Goal: Register for event/course

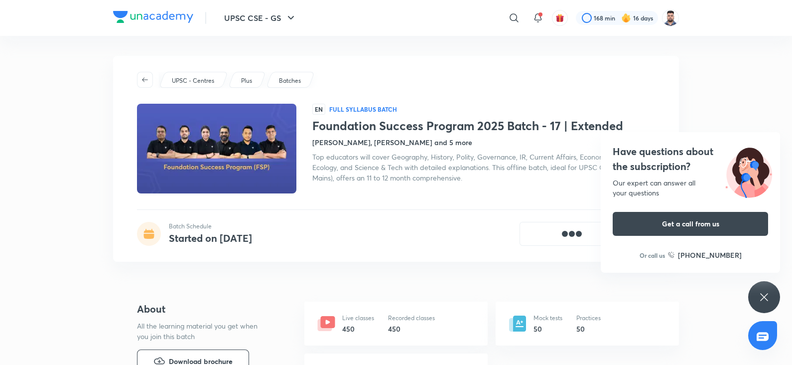
click at [761, 296] on icon at bounding box center [764, 297] width 12 height 12
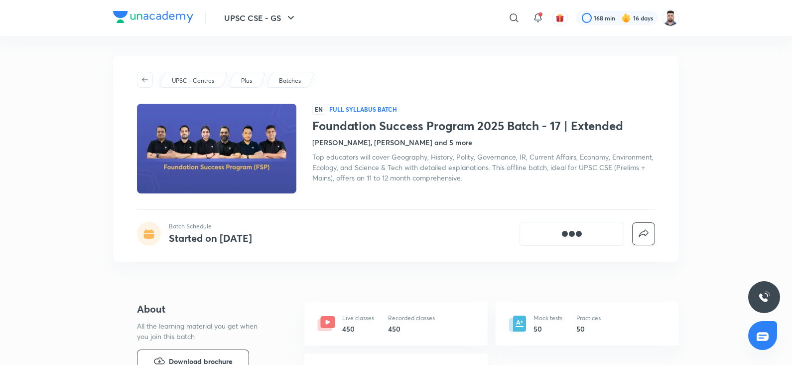
click at [454, 193] on div "EN Full Syllabus Batch Foundation Success Program 2025 Batch - 17 | Extended Ch…" at bounding box center [483, 149] width 343 height 90
click at [388, 165] on span "Top educators will cover Geography, History, Polity, Governance, IR, Current Af…" at bounding box center [482, 167] width 341 height 30
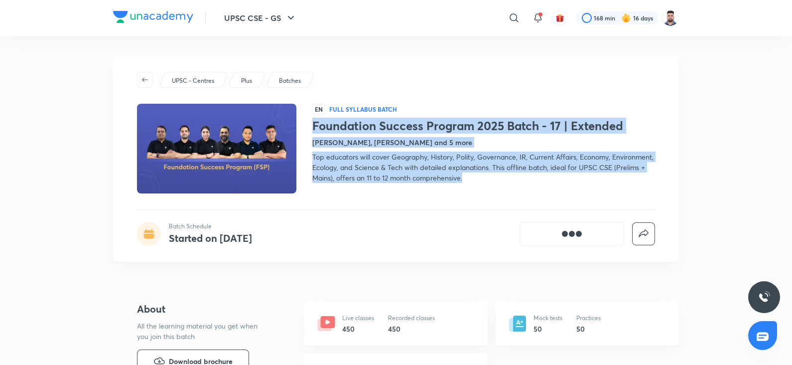
drag, startPoint x: 313, startPoint y: 124, endPoint x: 476, endPoint y: 181, distance: 172.4
click at [476, 181] on div "Foundation Success Program 2025 Batch - 17 | Extended Chandramouli Choudhary, V…" at bounding box center [483, 151] width 343 height 64
click at [476, 181] on div "Top educators will cover Geography, History, Polity, Governance, IR, Current Af…" at bounding box center [483, 166] width 343 height 31
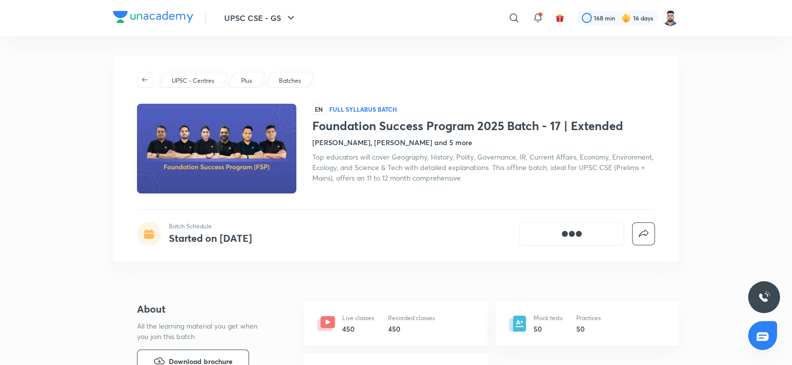
click at [394, 260] on div "UPSC - Centres Plus Batches EN Full Syllabus Batch Foundation Success Program 2…" at bounding box center [396, 159] width 566 height 206
click at [474, 259] on div "UPSC - Centres Plus Batches EN Full Syllabus Batch Foundation Success Program 2…" at bounding box center [396, 159] width 566 height 206
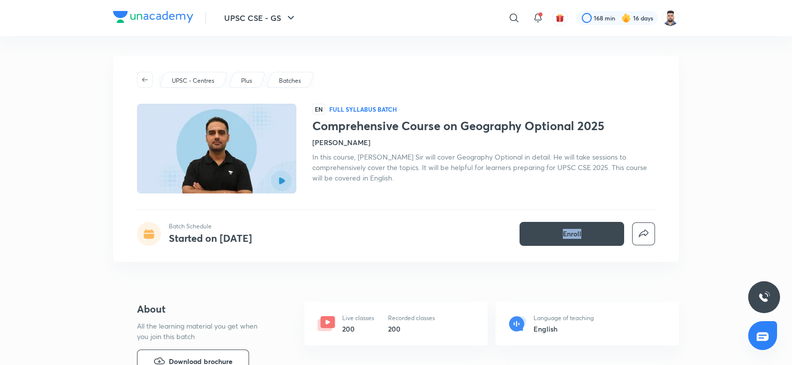
click at [409, 251] on div "UPSC - Centres Plus Batches EN Full Syllabus Batch Comprehensive Course on Geog…" at bounding box center [396, 159] width 566 height 206
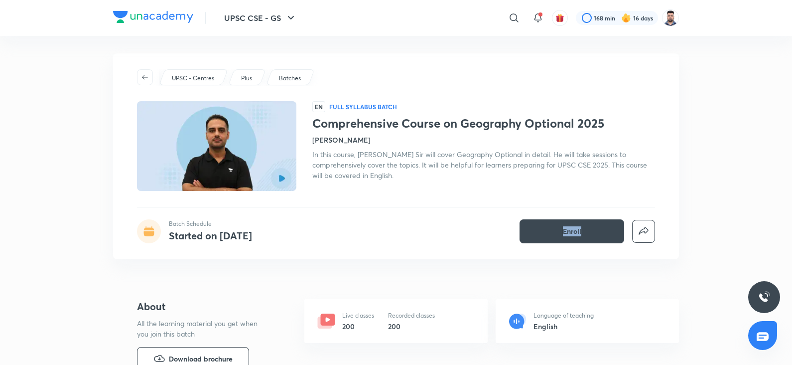
scroll to position [3, 0]
click at [416, 242] on div "Batch Schedule Started on Jun 27 Enroll" at bounding box center [396, 231] width 518 height 24
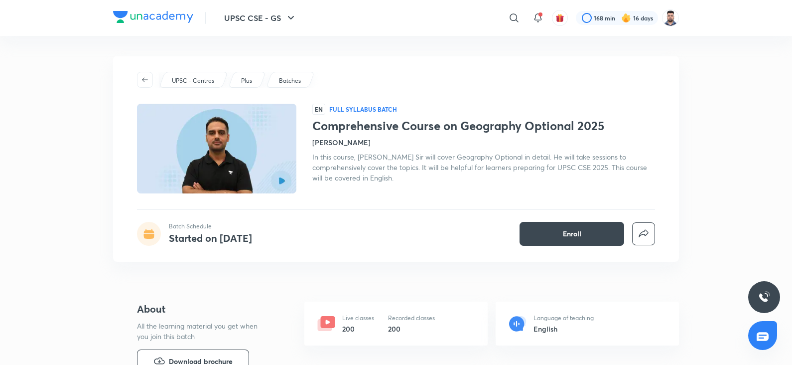
drag, startPoint x: 316, startPoint y: 123, endPoint x: 406, endPoint y: 182, distance: 108.0
click at [406, 182] on div "Comprehensive Course on Geography Optional 2025 Vineet Thaploo In this course, …" at bounding box center [483, 151] width 343 height 64
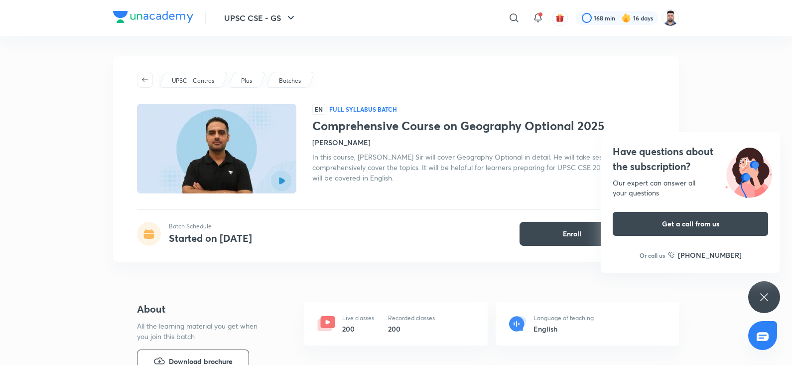
click at [764, 295] on icon at bounding box center [764, 297] width 12 height 12
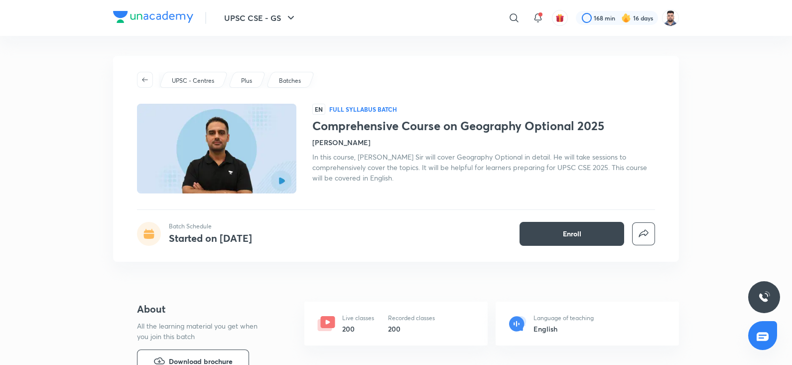
drag, startPoint x: 399, startPoint y: 178, endPoint x: 342, endPoint y: 139, distance: 69.5
click at [341, 136] on div "Comprehensive Course on Geography Optional 2025 Vineet Thaploo In this course, …" at bounding box center [483, 151] width 343 height 64
click at [350, 170] on span "In this course, Vineet Thaploo Sir will cover Geography Optional in detail. He …" at bounding box center [479, 167] width 335 height 30
drag, startPoint x: 725, startPoint y: 152, endPoint x: 705, endPoint y: 154, distance: 20.0
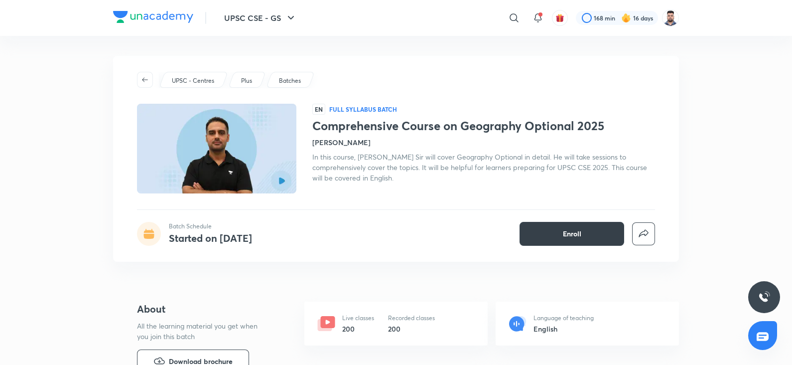
click at [582, 240] on button "Enroll" at bounding box center [571, 234] width 105 height 24
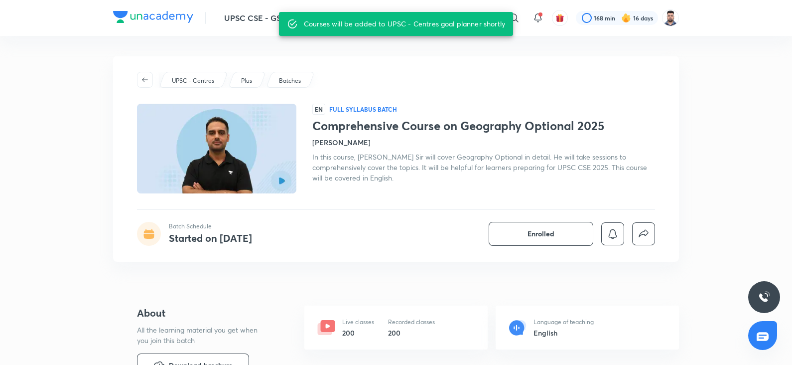
click at [342, 128] on h1 "Comprehensive Course on Geography Optional 2025" at bounding box center [483, 126] width 343 height 14
click at [341, 128] on h1 "Comprehensive Course on Geography Optional 2025" at bounding box center [483, 126] width 343 height 14
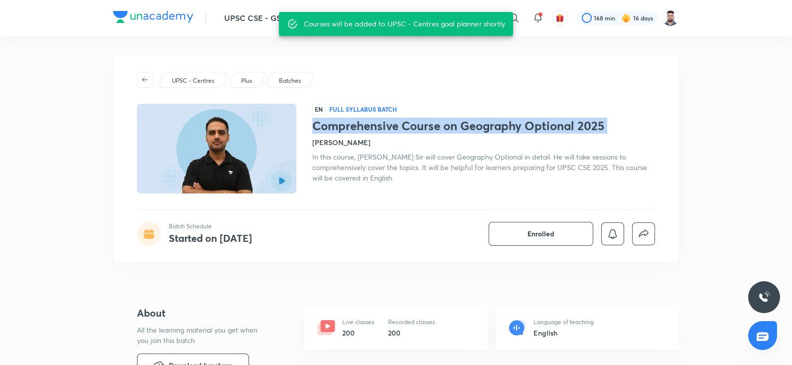
click at [341, 128] on h1 "Comprehensive Course on Geography Optional 2025" at bounding box center [483, 126] width 343 height 14
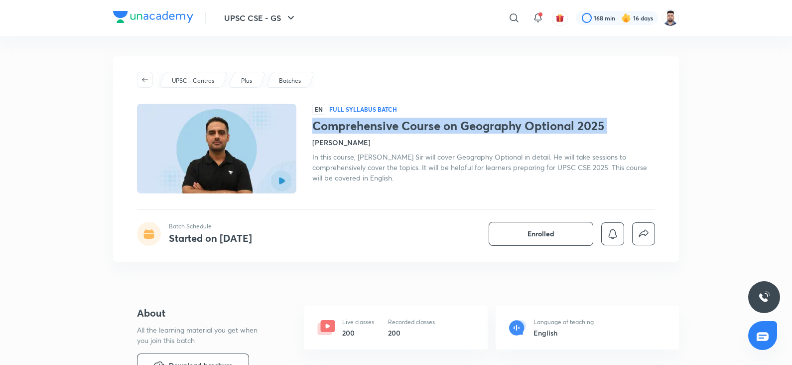
copy h1 "Comprehensive Course on Geography Optional 2025"
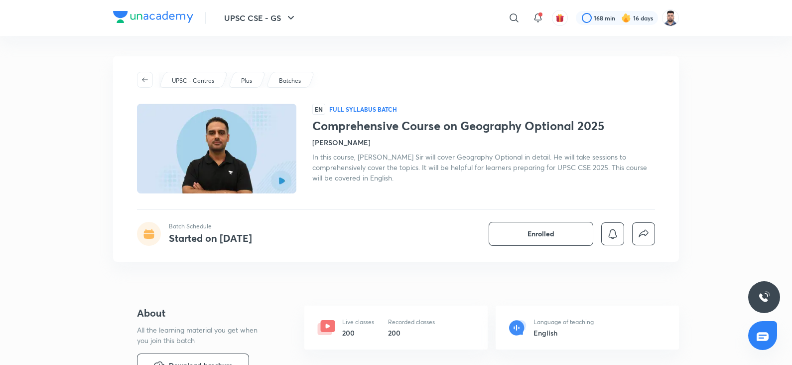
click at [349, 121] on h1 "Comprehensive Course on Geography Optional 2025" at bounding box center [483, 126] width 343 height 14
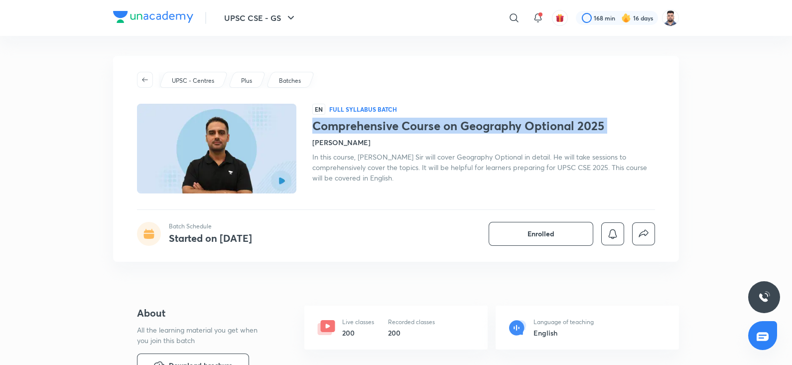
click at [349, 121] on h1 "Comprehensive Course on Geography Optional 2025" at bounding box center [483, 126] width 343 height 14
copy h1 "Comprehensive Course on Geography Optional 2025"
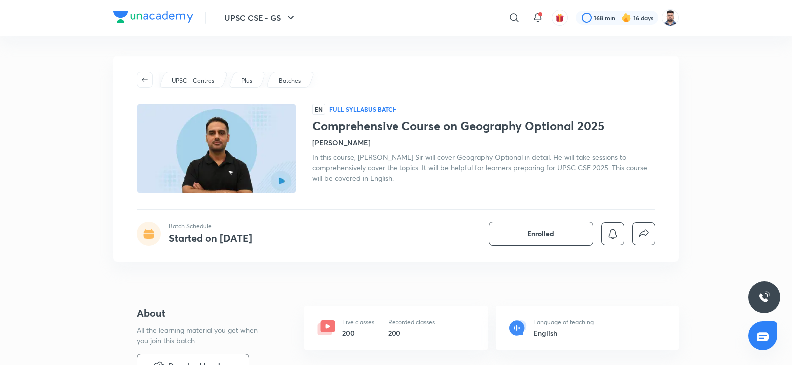
click at [403, 170] on span "In this course, Vineet Thaploo Sir will cover Geography Optional in detail. He …" at bounding box center [479, 167] width 335 height 30
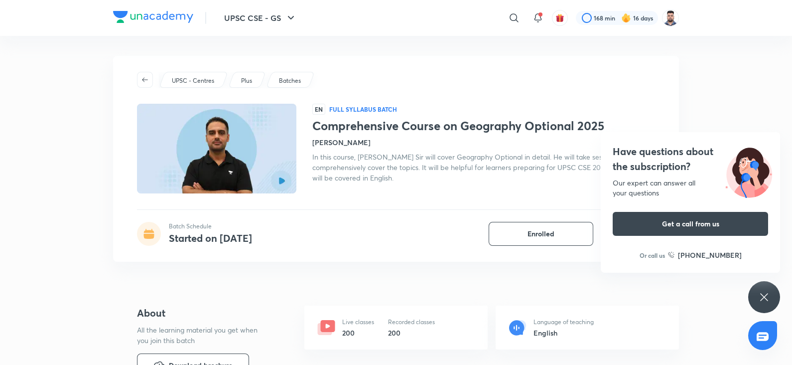
click at [771, 296] on div "Have questions about the subscription? Our expert can answer all your questions…" at bounding box center [764, 297] width 32 height 32
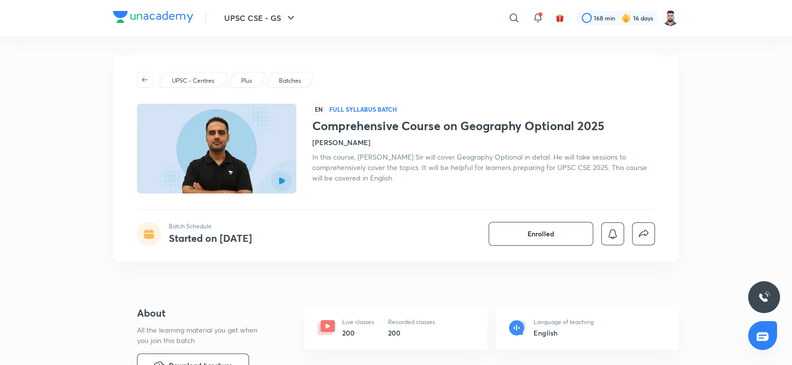
click at [501, 131] on h1 "Comprehensive Course on Geography Optional 2025" at bounding box center [483, 126] width 343 height 14
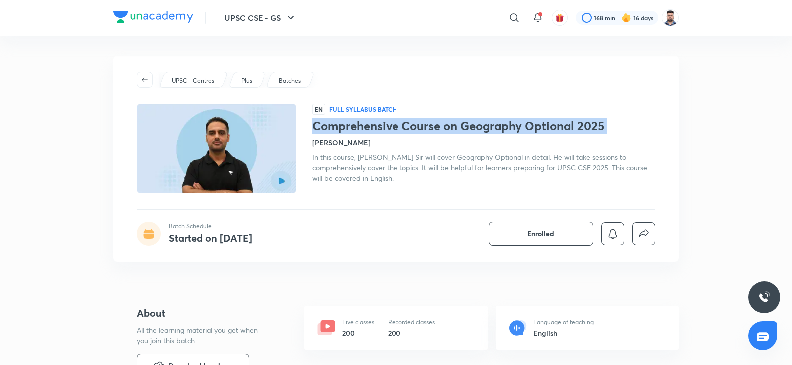
click at [501, 131] on h1 "Comprehensive Course on Geography Optional 2025" at bounding box center [483, 126] width 343 height 14
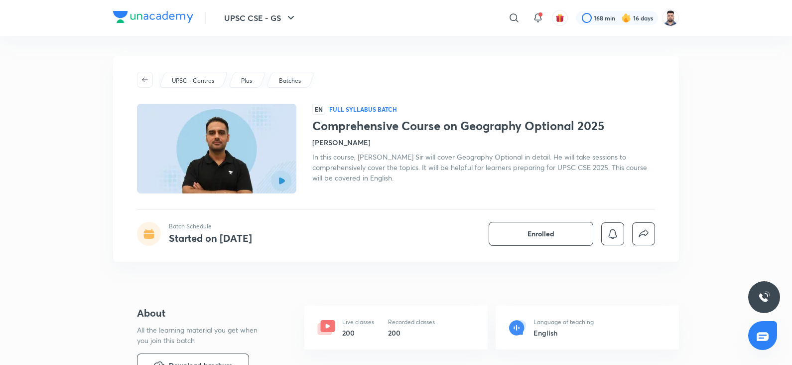
click at [397, 193] on div "UPSC - Centres Plus Batches EN Full Syllabus Batch Comprehensive Course on Geog…" at bounding box center [396, 159] width 566 height 206
click at [442, 163] on span "In this course, Vineet Thaploo Sir will cover Geography Optional in detail. He …" at bounding box center [479, 167] width 335 height 30
drag, startPoint x: 310, startPoint y: 124, endPoint x: 404, endPoint y: 188, distance: 113.0
click at [404, 188] on div "EN Full Syllabus Batch Comprehensive Course on Geography Optional 2025 Vineet T…" at bounding box center [396, 149] width 518 height 90
click at [407, 178] on div "In this course, Vineet Thaploo Sir will cover Geography Optional in detail. He …" at bounding box center [483, 166] width 343 height 31
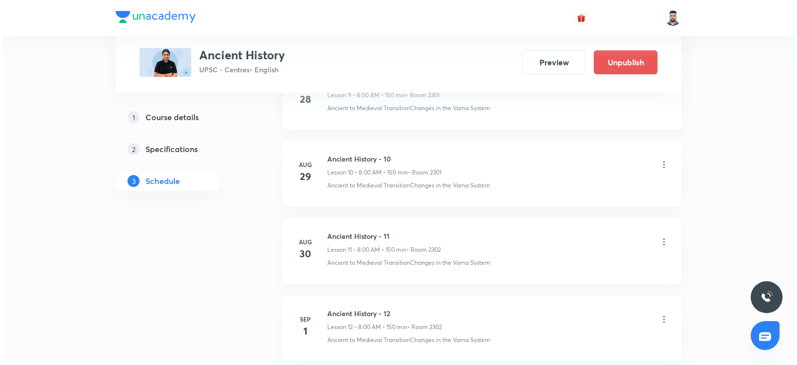
scroll to position [1588, 0]
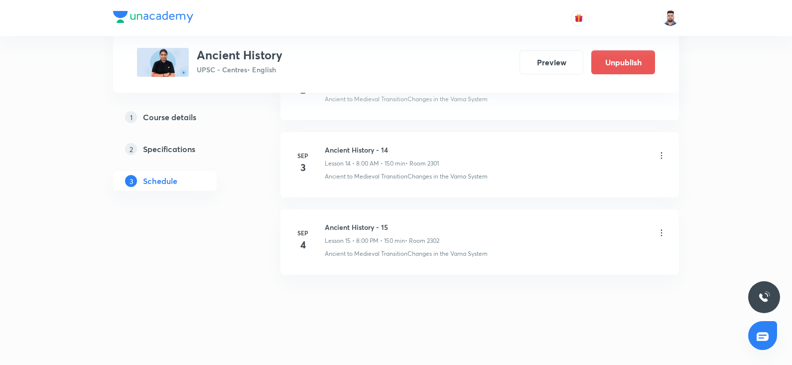
click at [665, 228] on icon at bounding box center [661, 233] width 10 height 10
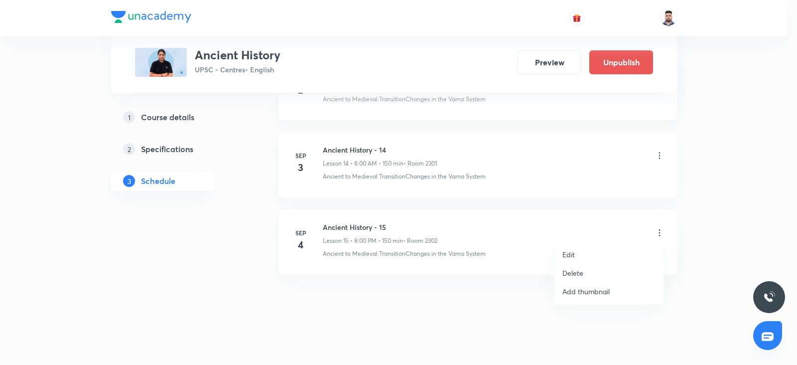
click at [610, 244] on ul "Edit Delete Add thumbnail" at bounding box center [608, 272] width 109 height 63
click at [589, 252] on li "Edit" at bounding box center [608, 254] width 109 height 18
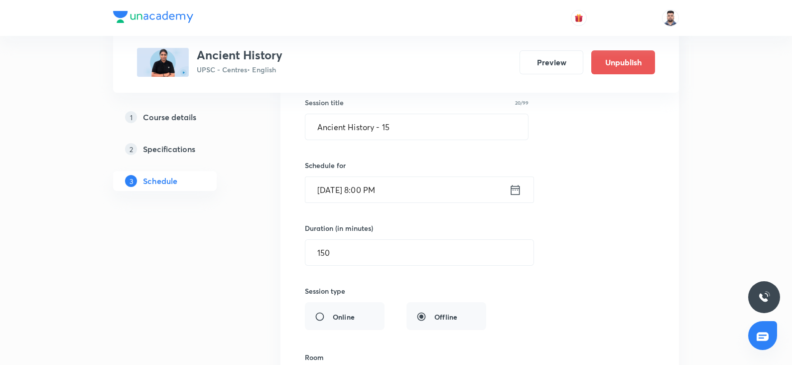
scroll to position [1264, 0]
click at [518, 190] on icon at bounding box center [515, 190] width 12 height 14
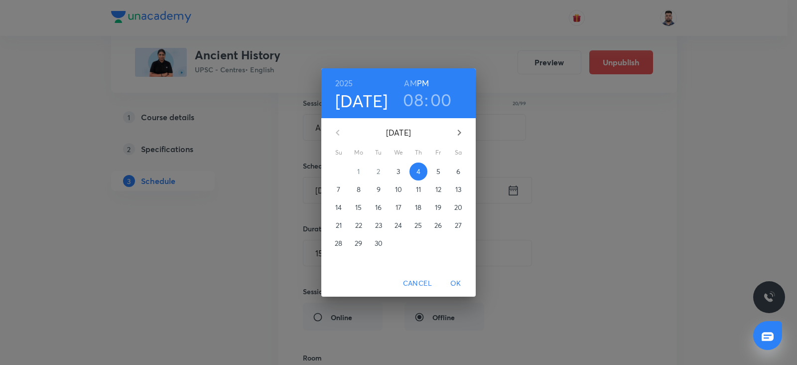
click at [414, 82] on h6 "AM" at bounding box center [410, 83] width 12 height 14
click at [462, 278] on span "OK" at bounding box center [456, 283] width 24 height 12
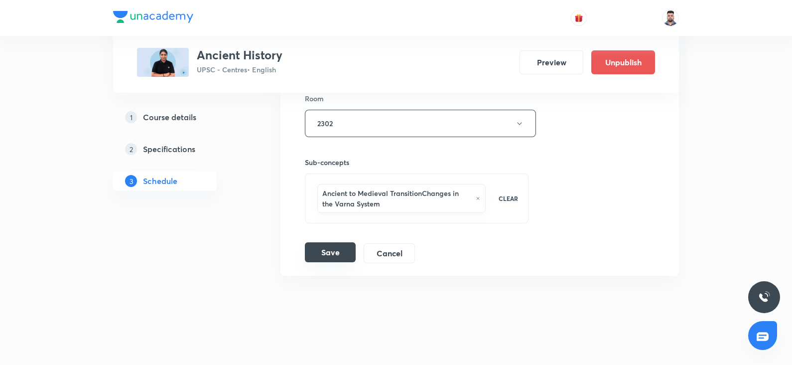
click at [332, 243] on button "Save" at bounding box center [330, 252] width 51 height 20
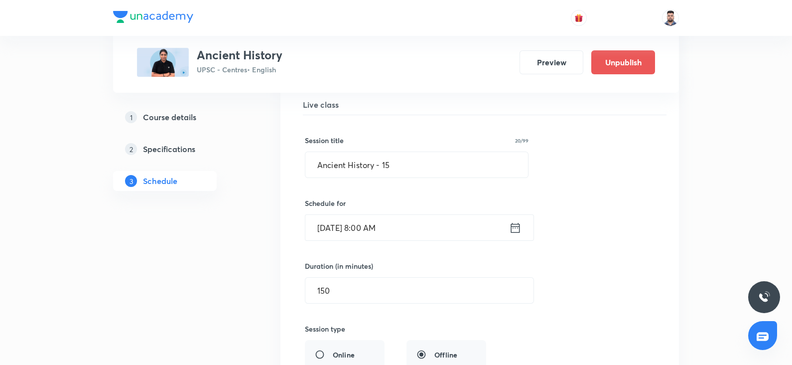
scroll to position [1225, 0]
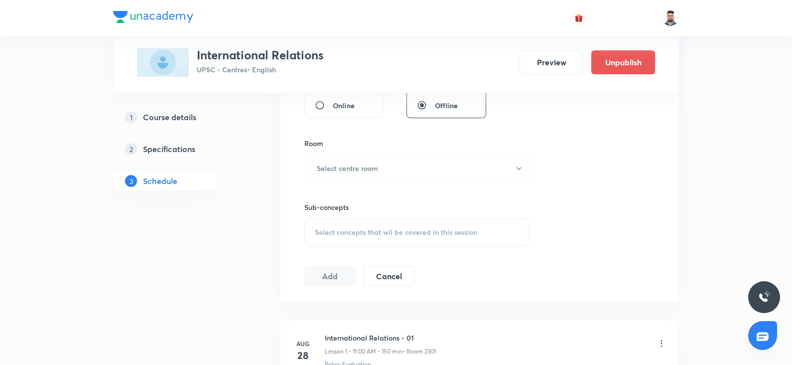
scroll to position [397, 0]
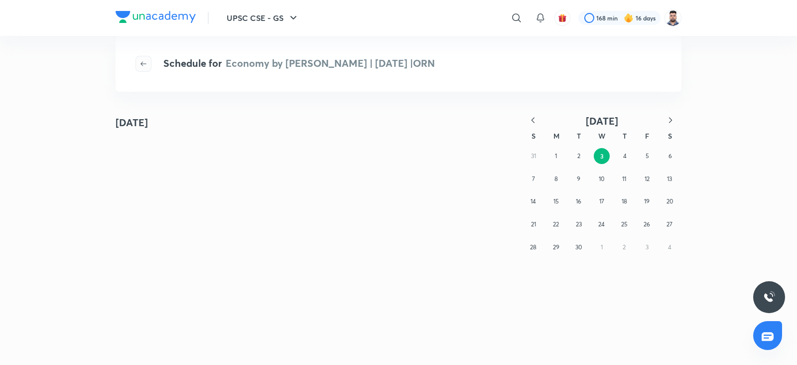
click at [143, 70] on button "button" at bounding box center [143, 64] width 16 height 16
click at [144, 68] on button "button" at bounding box center [143, 64] width 16 height 16
click at [144, 60] on icon "button" at bounding box center [143, 64] width 8 height 8
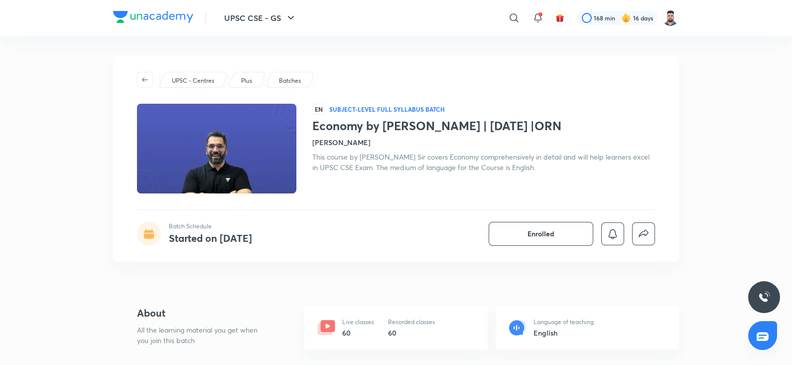
click at [397, 134] on div "Economy by [PERSON_NAME] | [DATE] |ORN [PERSON_NAME] This course by [PERSON_NAM…" at bounding box center [483, 146] width 343 height 54
